Goal: Register for event/course

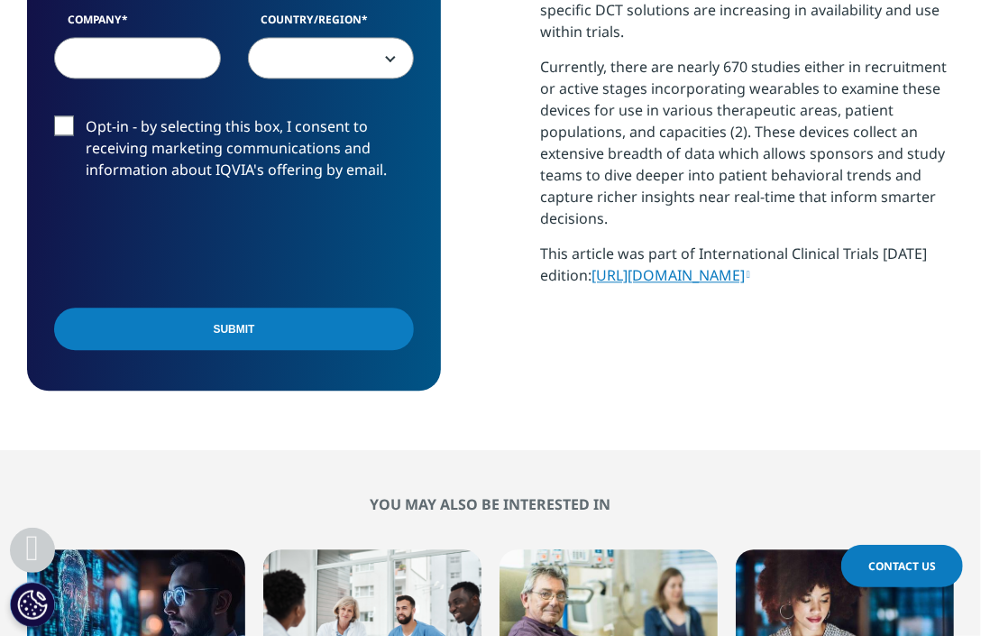
scroll to position [1690, 0]
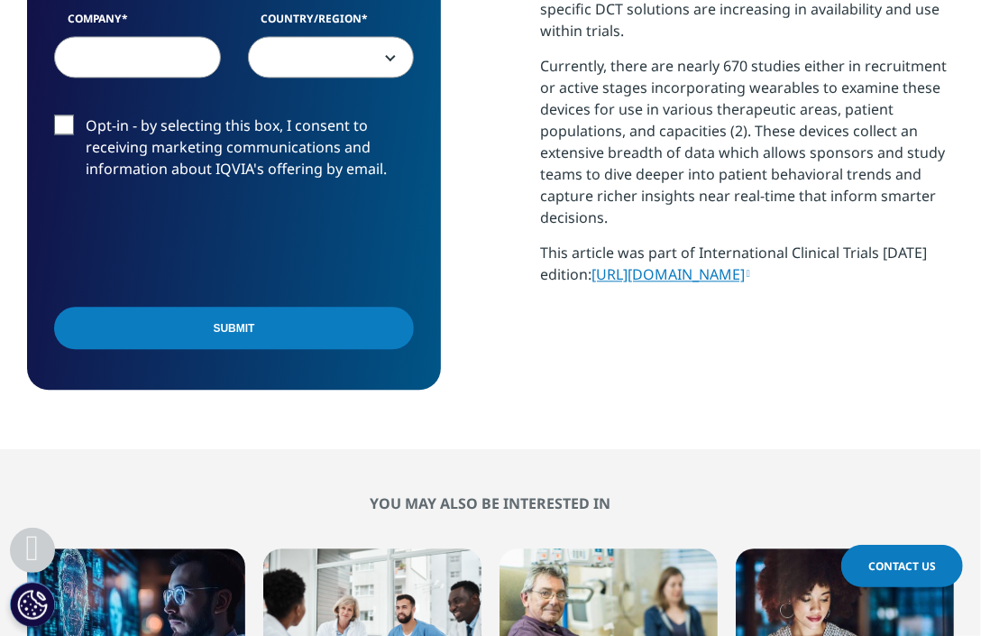
click at [628, 284] on link "https://www.calameo.com/read/006113385cea01a9a4adc?page=30" at bounding box center [671, 274] width 159 height 20
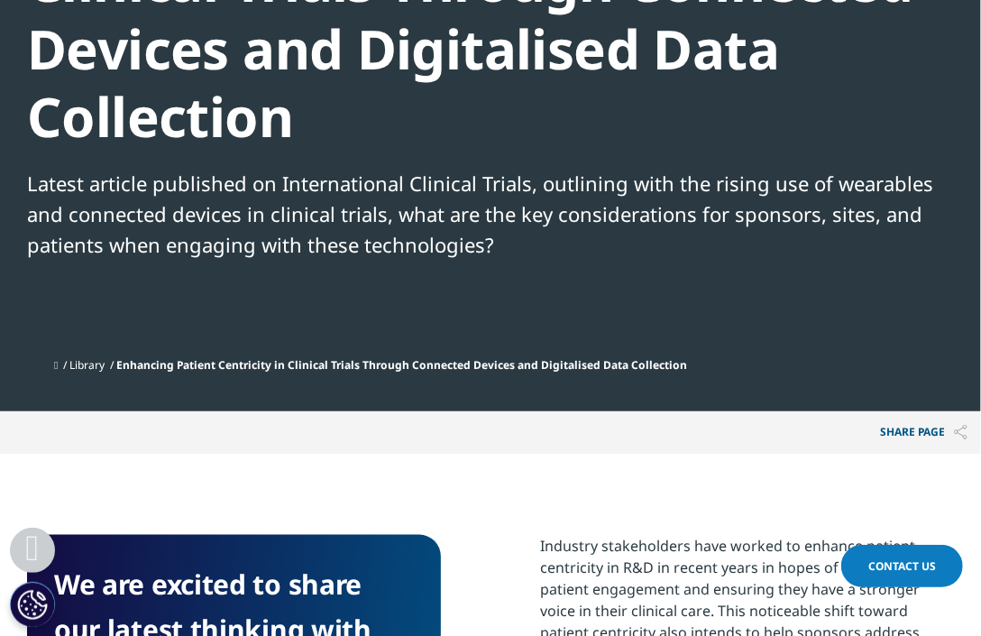
scroll to position [788, 0]
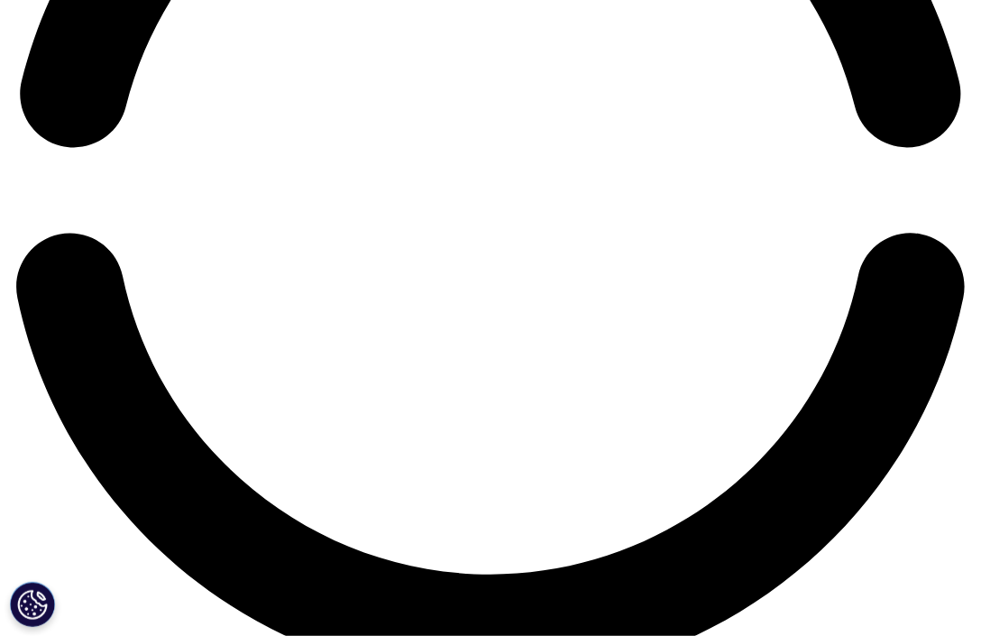
scroll to position [2254, 0]
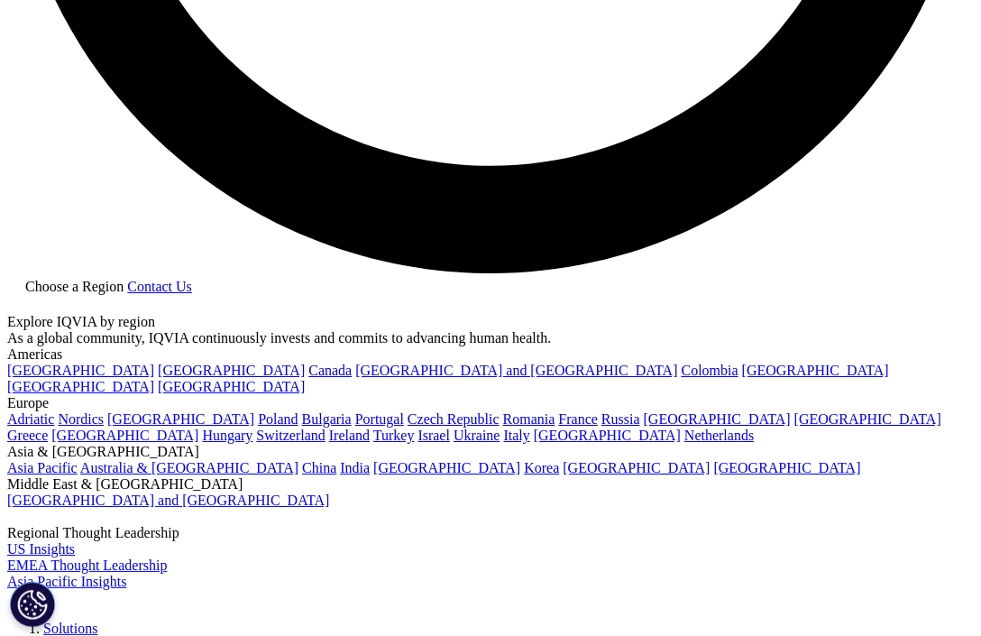
scroll to position [2705, 0]
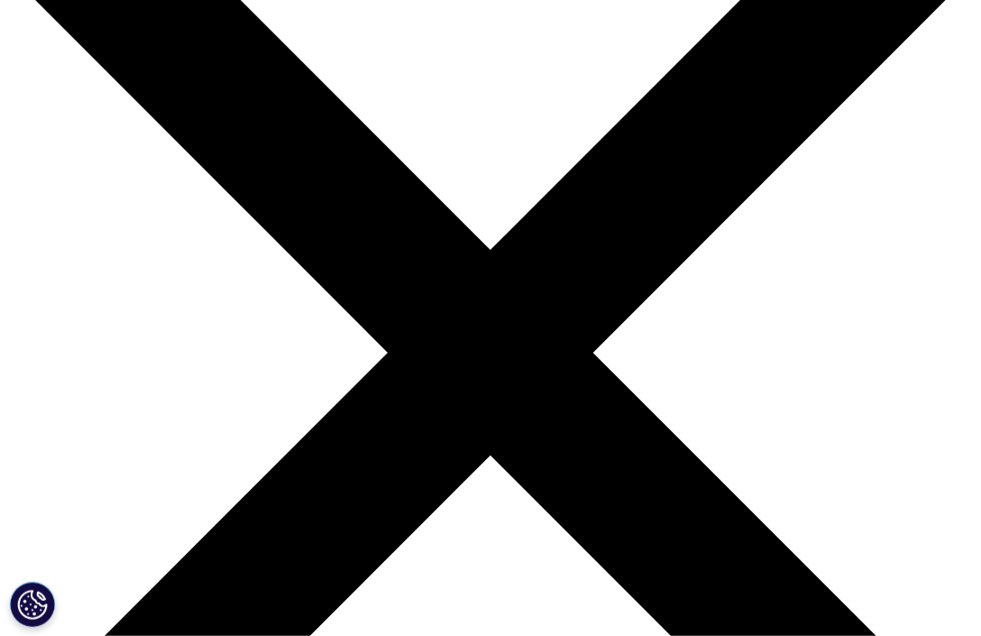
scroll to position [338, 0]
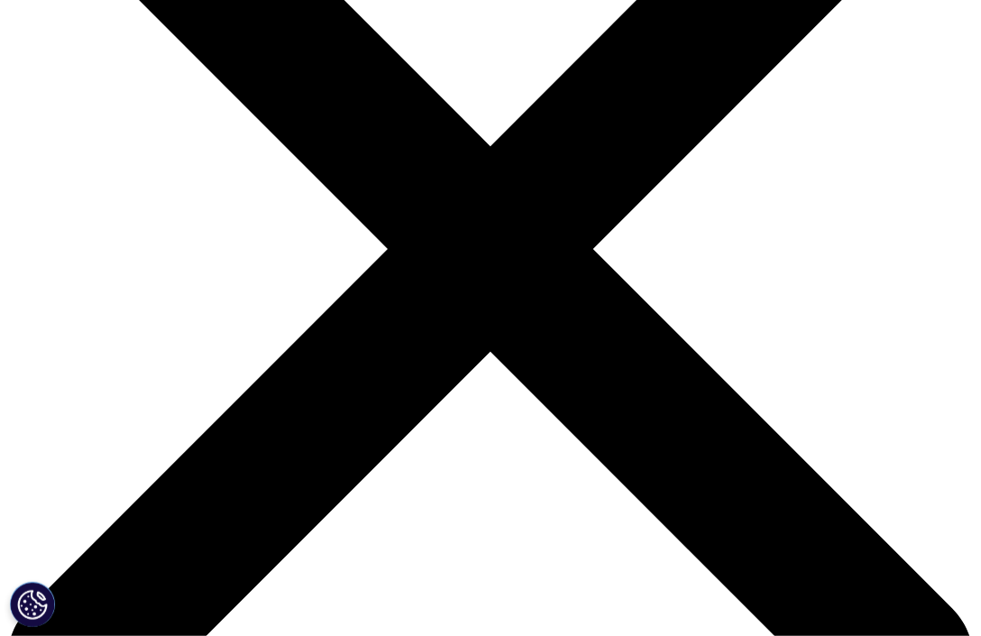
scroll to position [225, 0]
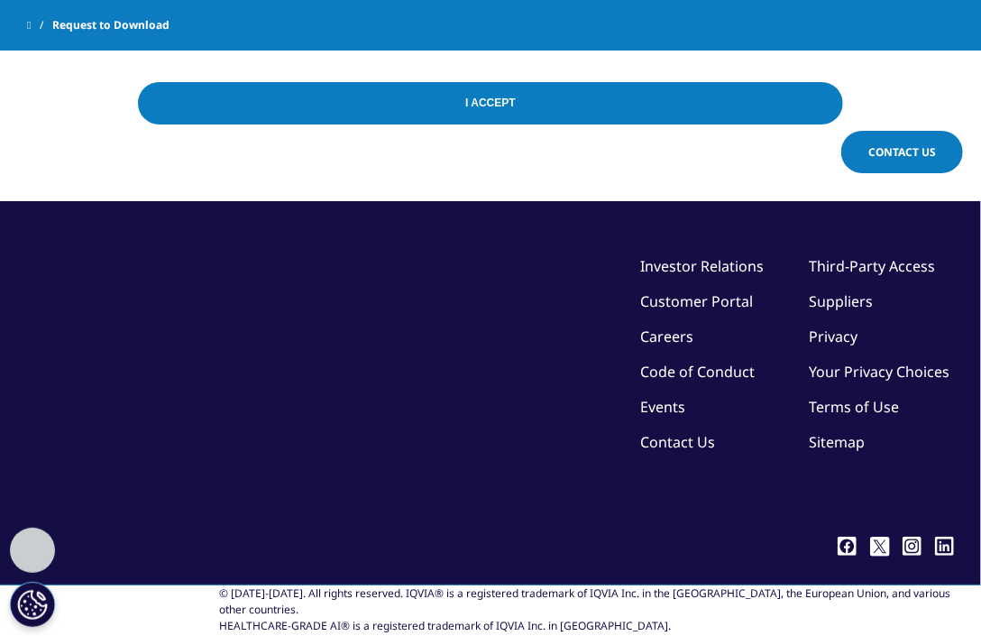
scroll to position [434, 0]
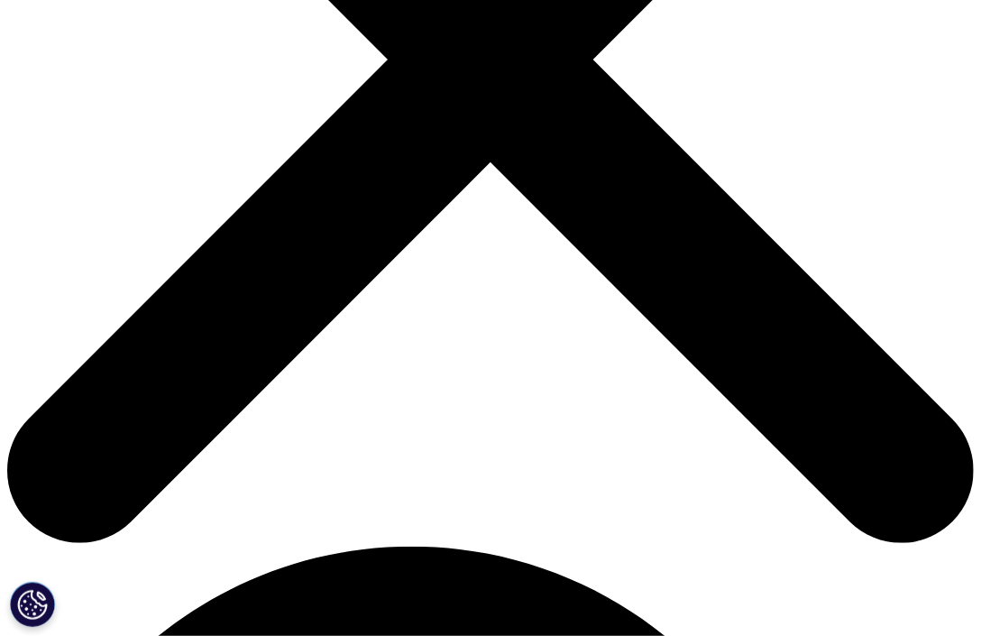
scroll to position [225, 0]
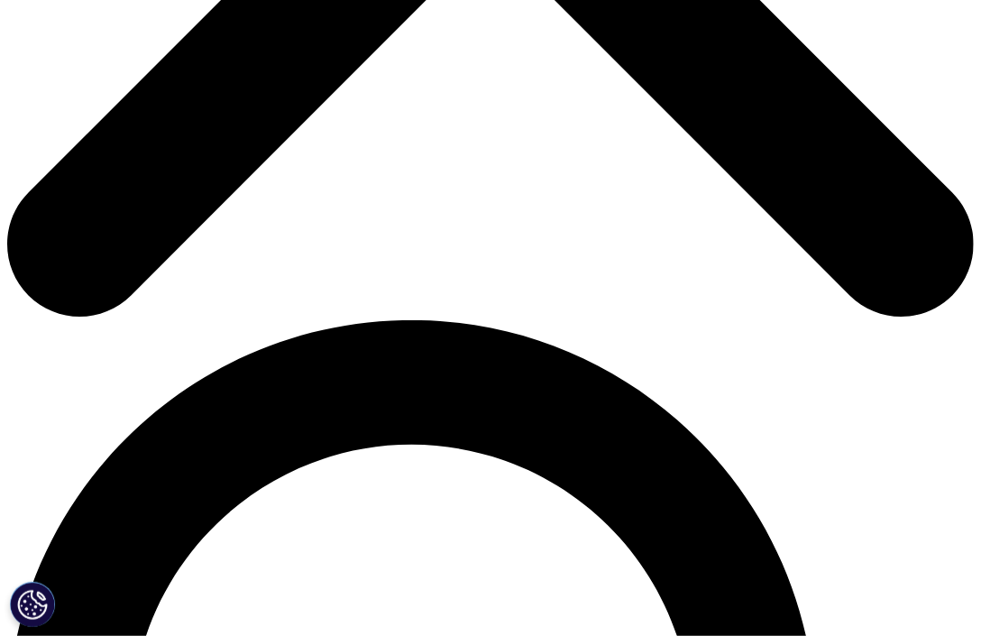
scroll to position [788, 0]
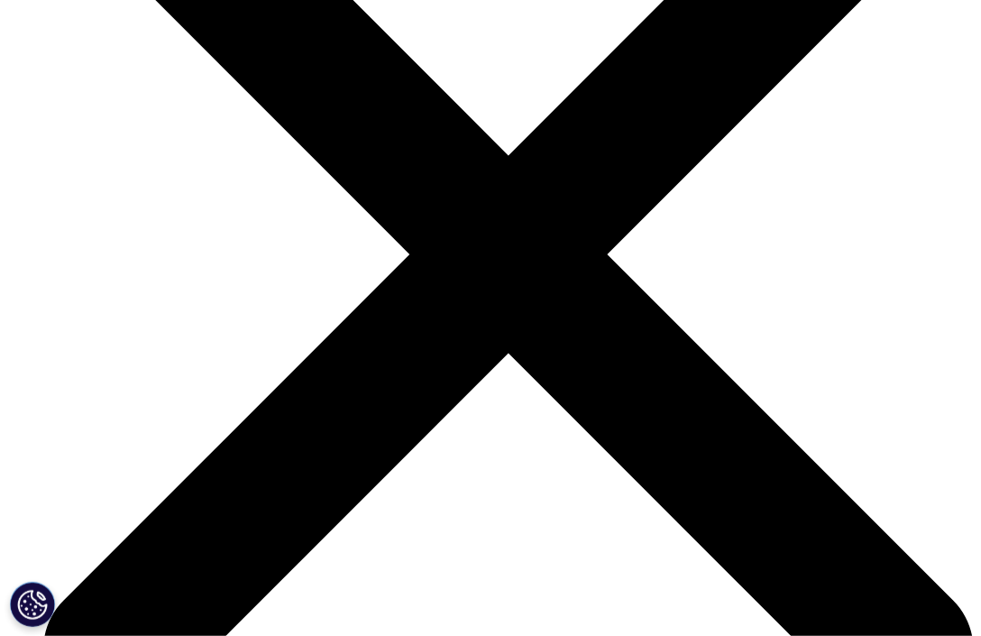
scroll to position [4621, 0]
